Goal: Task Accomplishment & Management: Manage account settings

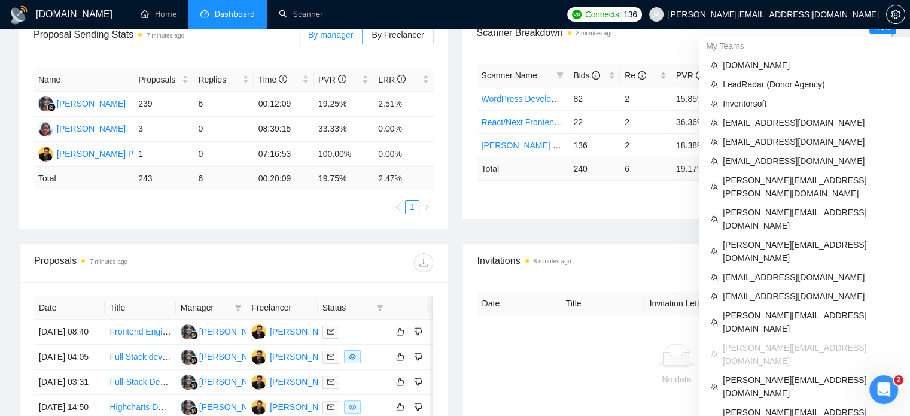
click at [788, 14] on span "[PERSON_NAME][EMAIL_ADDRESS][DOMAIN_NAME]" at bounding box center [773, 14] width 211 height 0
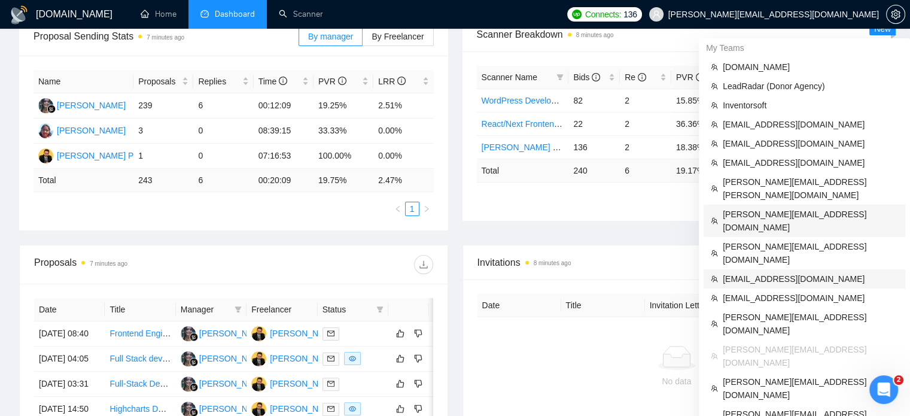
scroll to position [192, 0]
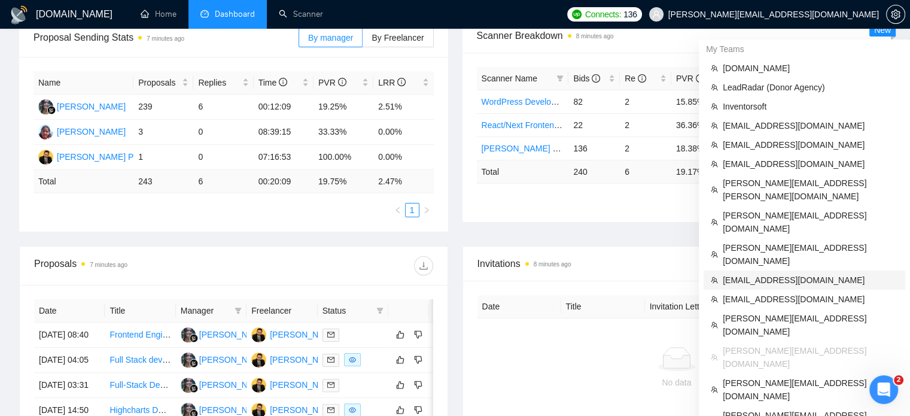
click at [774, 273] on span "aguldbeck@gmail.com" at bounding box center [810, 279] width 175 height 13
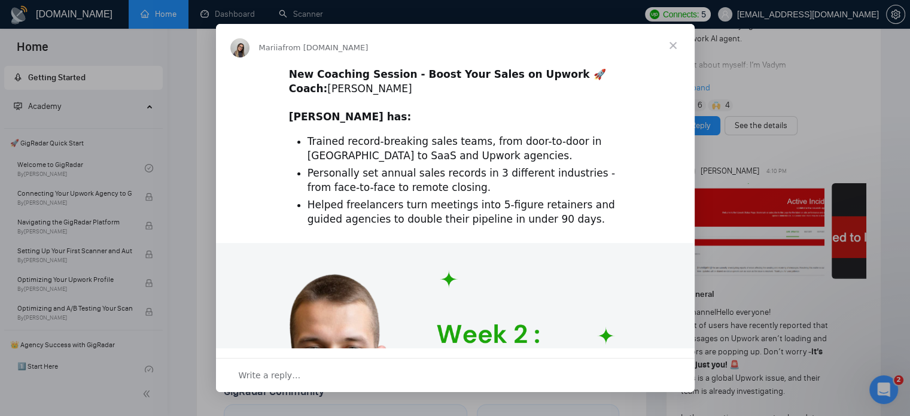
click at [668, 47] on span "Close" at bounding box center [673, 45] width 43 height 43
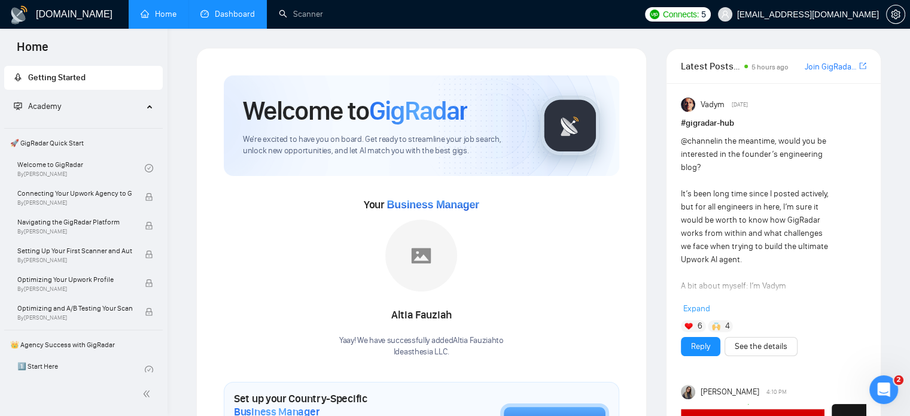
click at [218, 19] on link "Dashboard" at bounding box center [227, 14] width 54 height 10
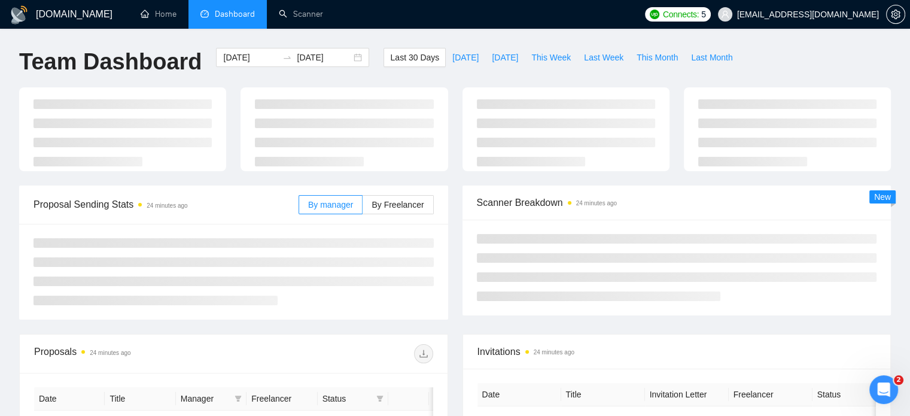
type input "[DATE]"
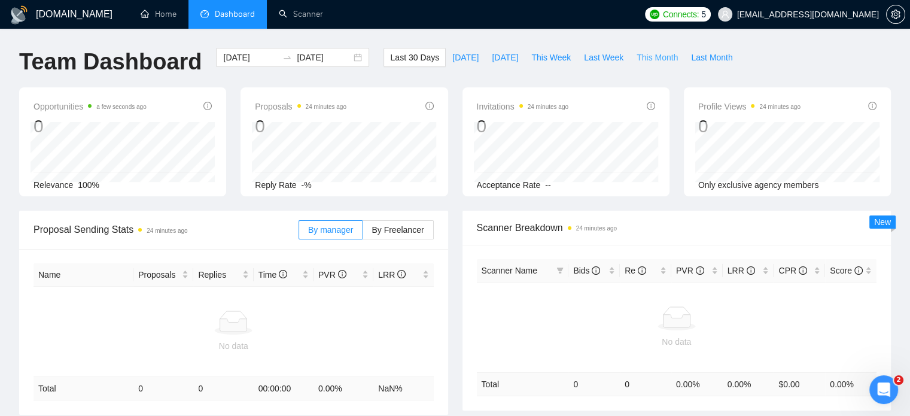
click at [661, 59] on span "This Month" at bounding box center [657, 57] width 41 height 13
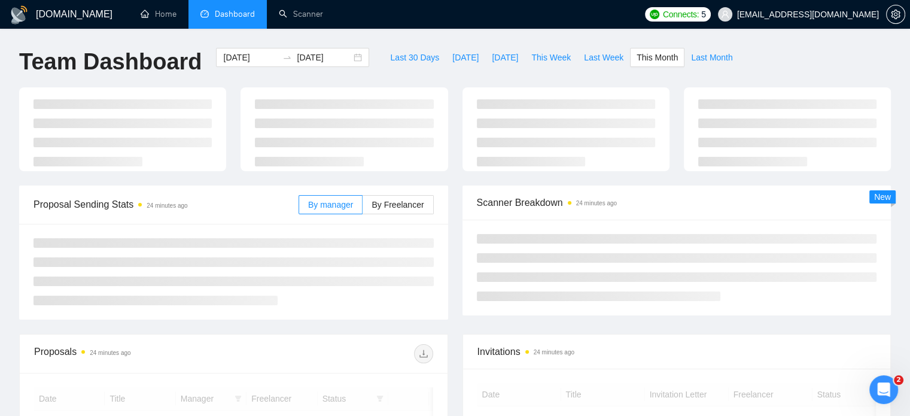
type input "2025-09-01"
type input "2025-09-30"
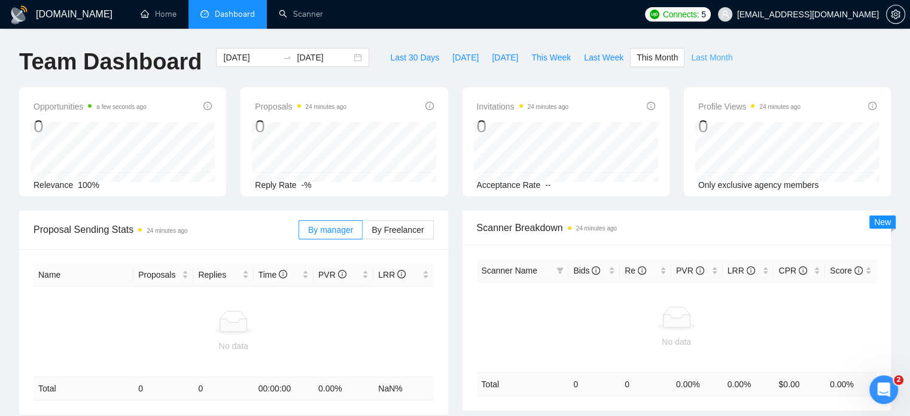
click at [694, 60] on span "Last Month" at bounding box center [711, 57] width 41 height 13
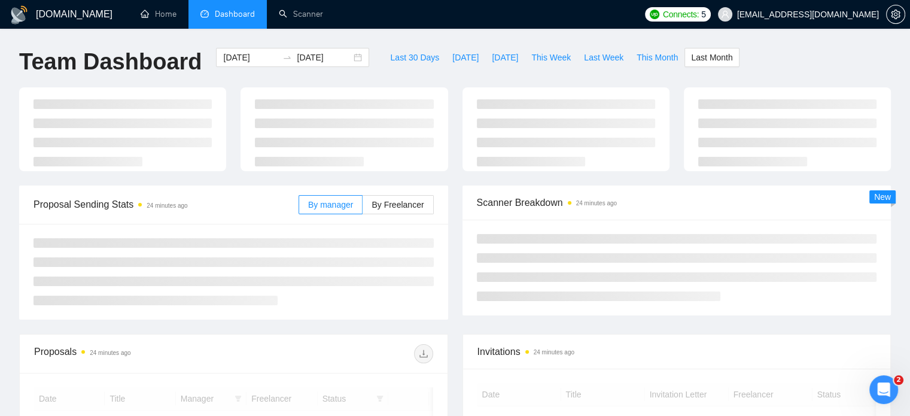
type input "2025-08-01"
type input "2025-08-31"
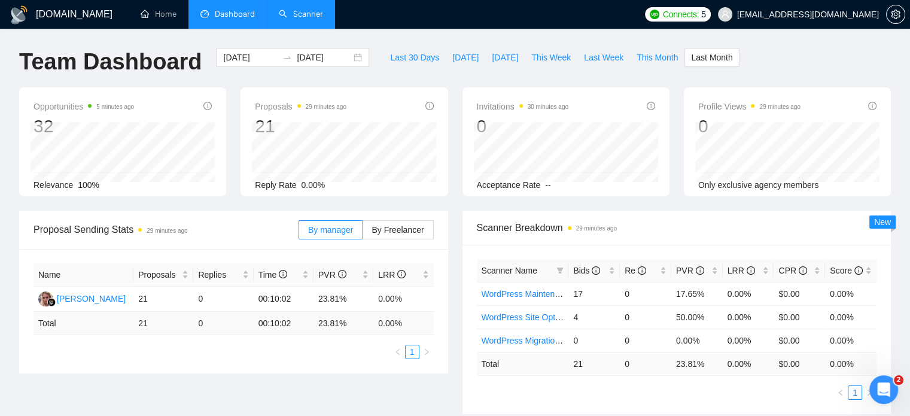
click at [291, 11] on link "Scanner" at bounding box center [301, 14] width 44 height 10
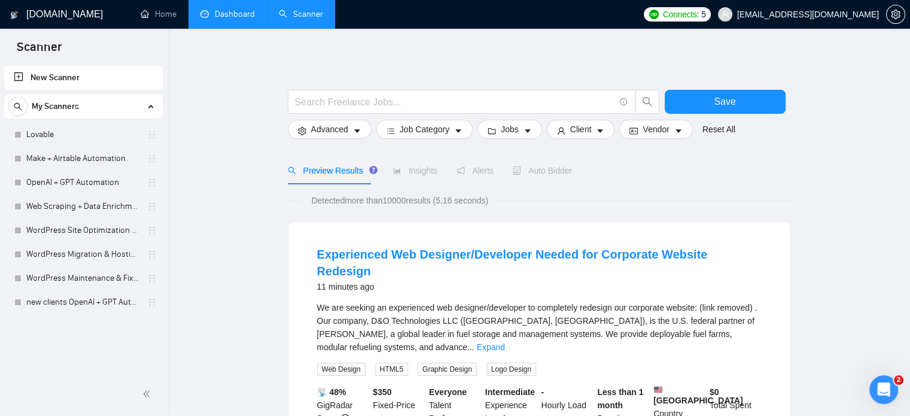
click at [255, 10] on link "Dashboard" at bounding box center [227, 14] width 54 height 10
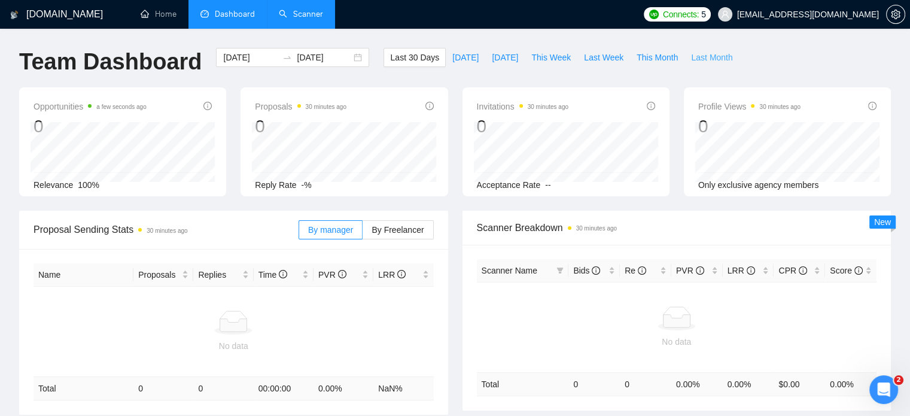
click at [691, 57] on span "Last Month" at bounding box center [711, 57] width 41 height 13
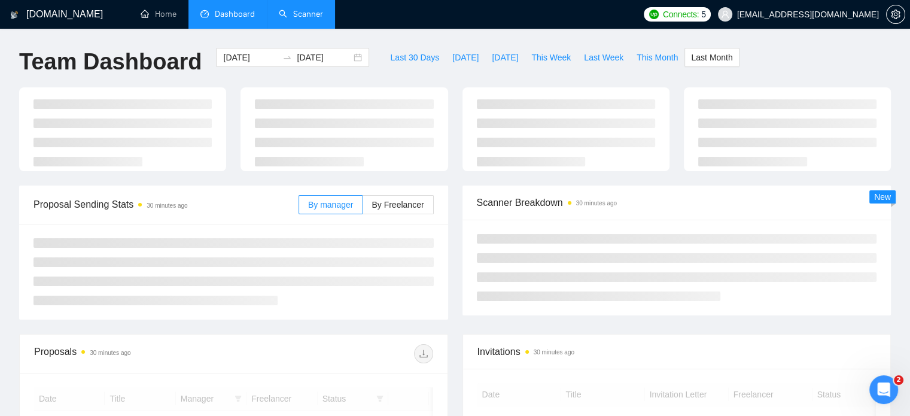
type input "2025-08-01"
type input "2025-08-31"
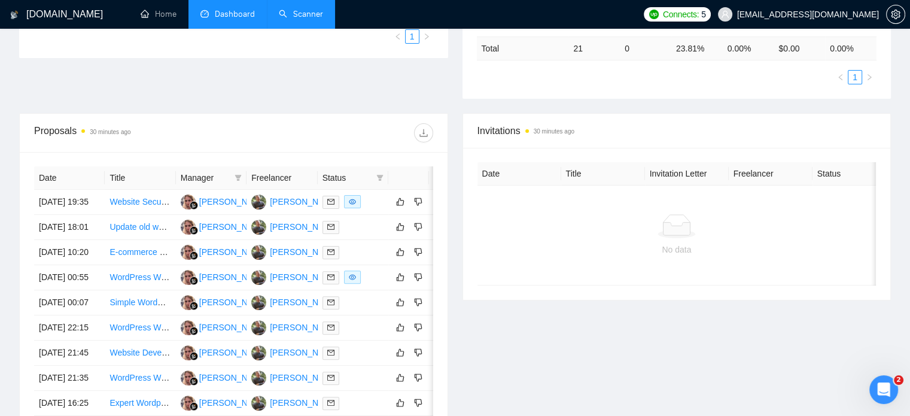
scroll to position [316, 0]
